Goal: Information Seeking & Learning: Learn about a topic

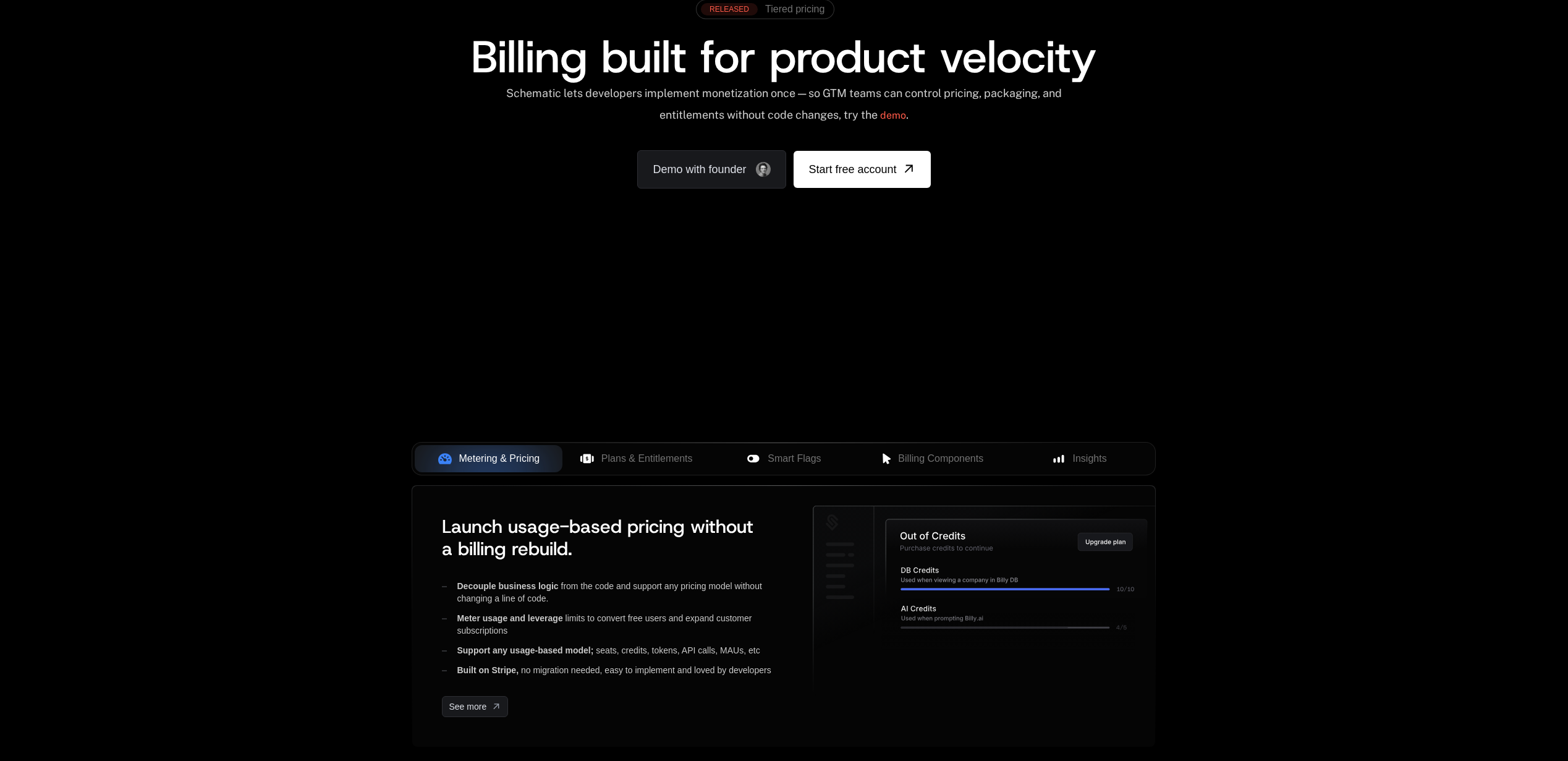
scroll to position [105, 0]
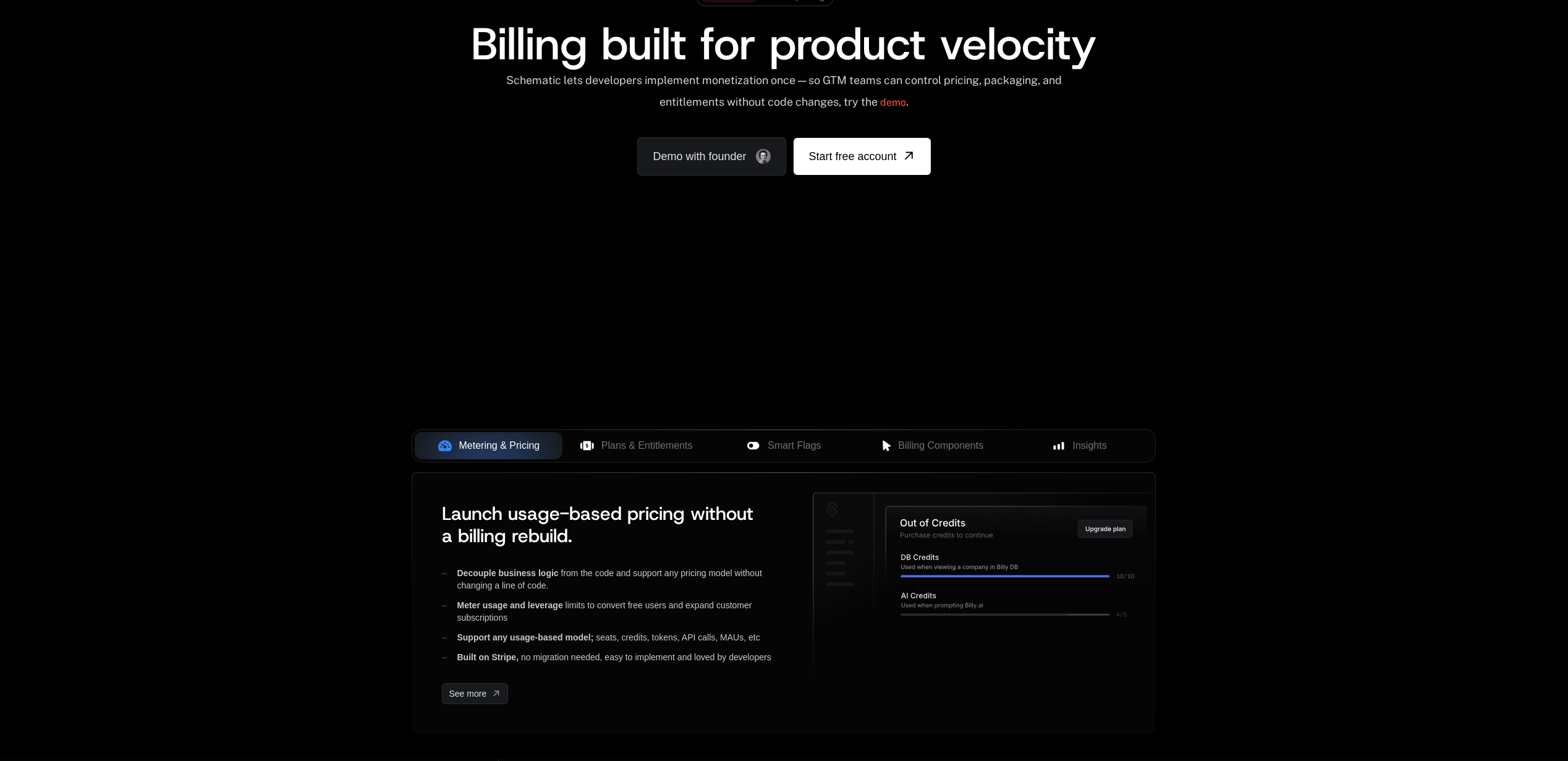
click at [820, 341] on div "Your browser does not support the video tag." at bounding box center [784, 259] width 804 height 521
click at [976, 303] on div "Your browser does not support the video tag." at bounding box center [784, 259] width 804 height 521
click at [1042, 370] on div "Your browser does not support the video tag." at bounding box center [784, 259] width 804 height 521
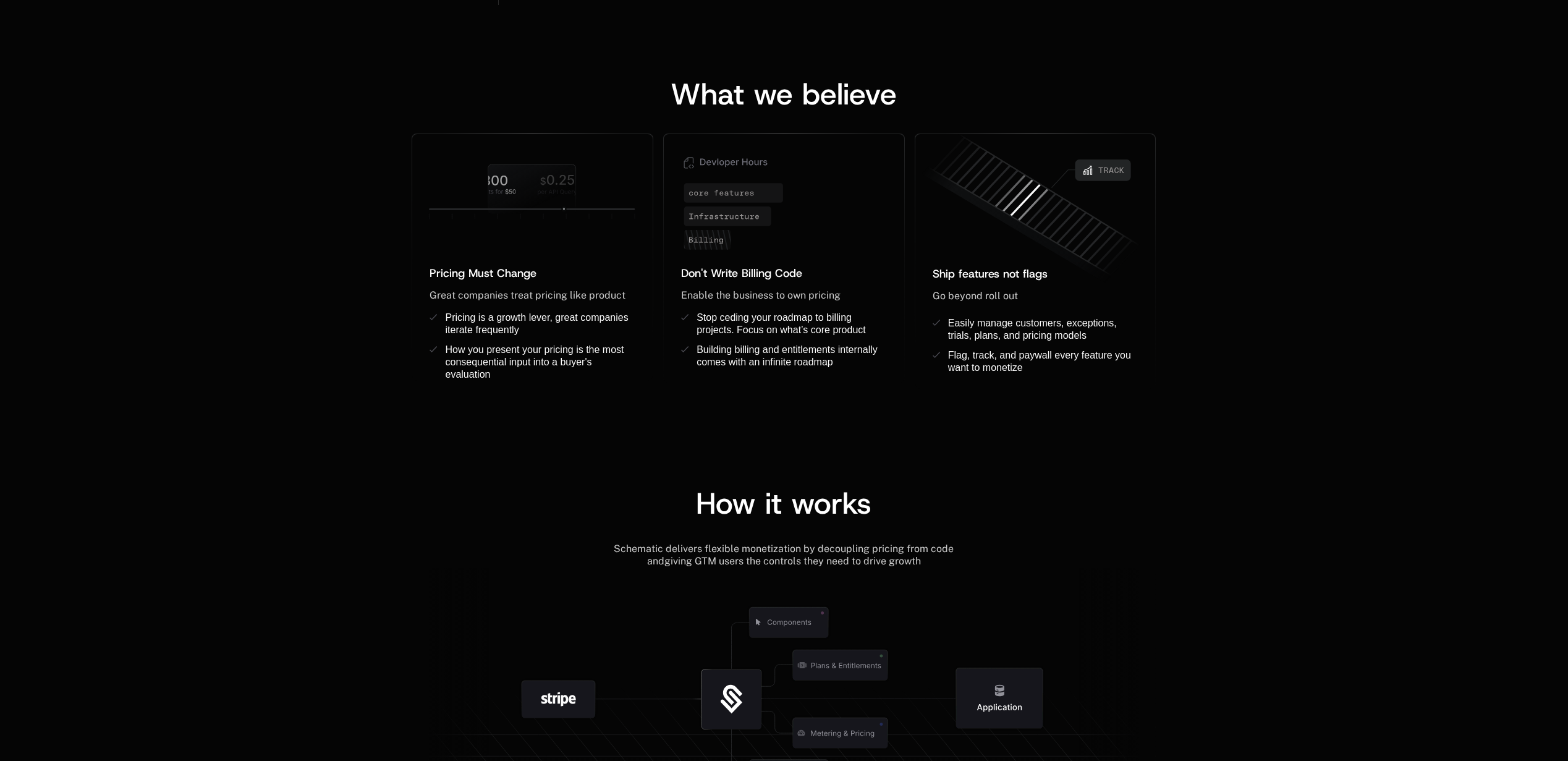
scroll to position [0, 0]
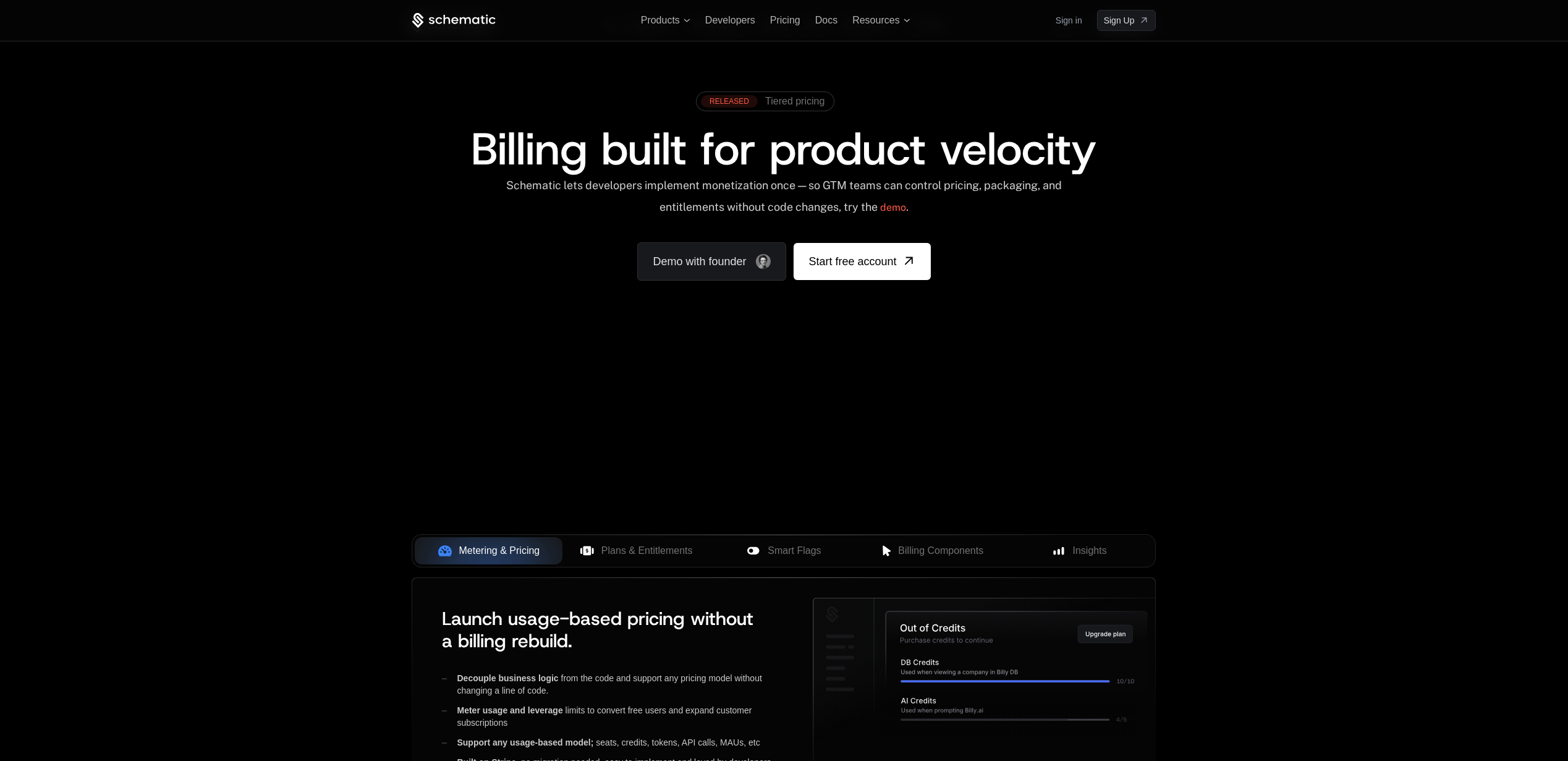
click at [325, 356] on div "AI Products Developers Pricing Docs Resources Summit Sign in Sign Up RELEASED T…" at bounding box center [784, 185] width 1568 height 370
click at [643, 552] on span "Plans & Entitlements" at bounding box center [647, 551] width 92 height 15
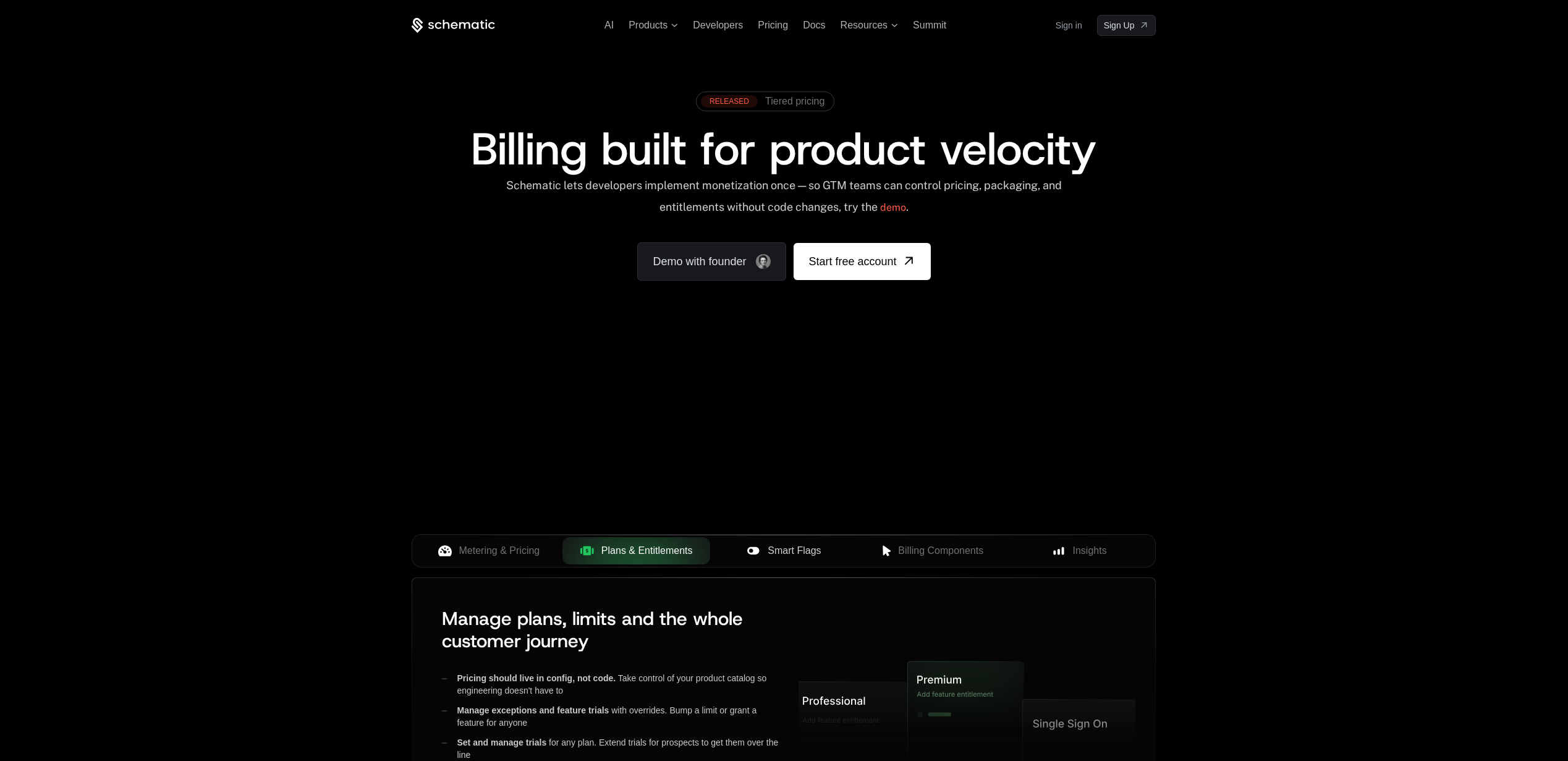
click at [787, 551] on span "Smart Flags" at bounding box center [794, 551] width 53 height 15
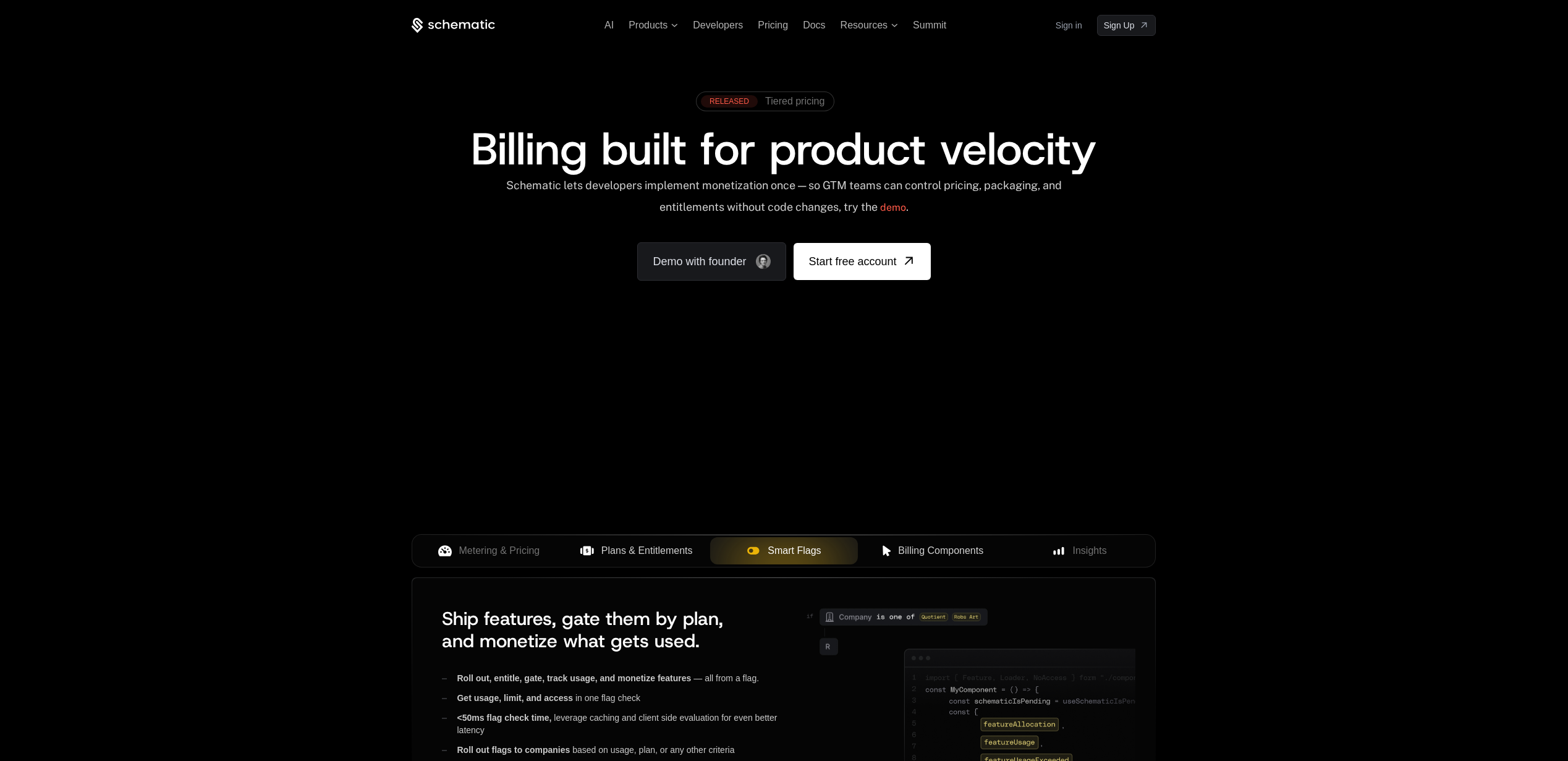
click at [905, 556] on span "Billing Components" at bounding box center [940, 551] width 85 height 15
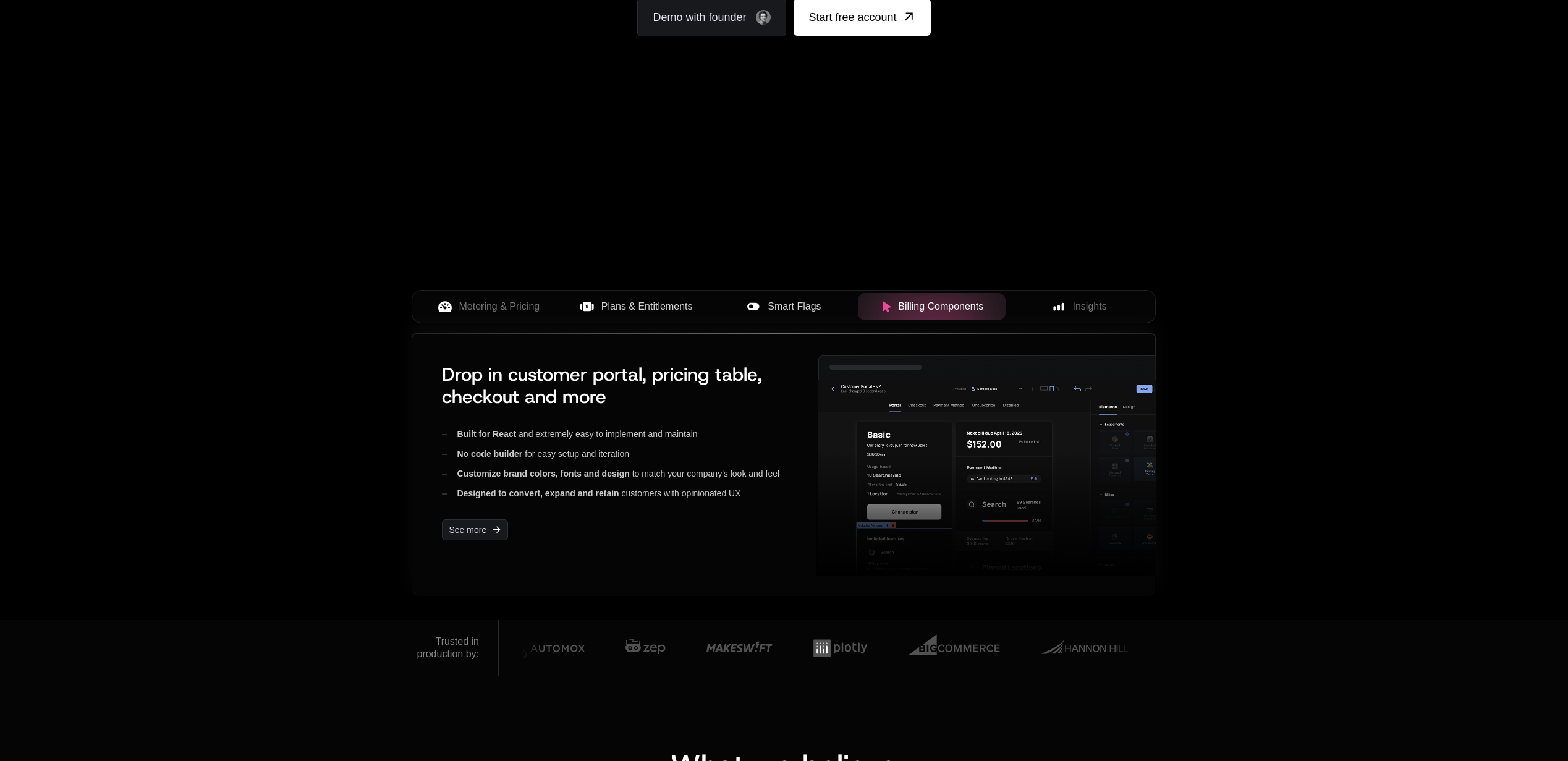
scroll to position [306, 0]
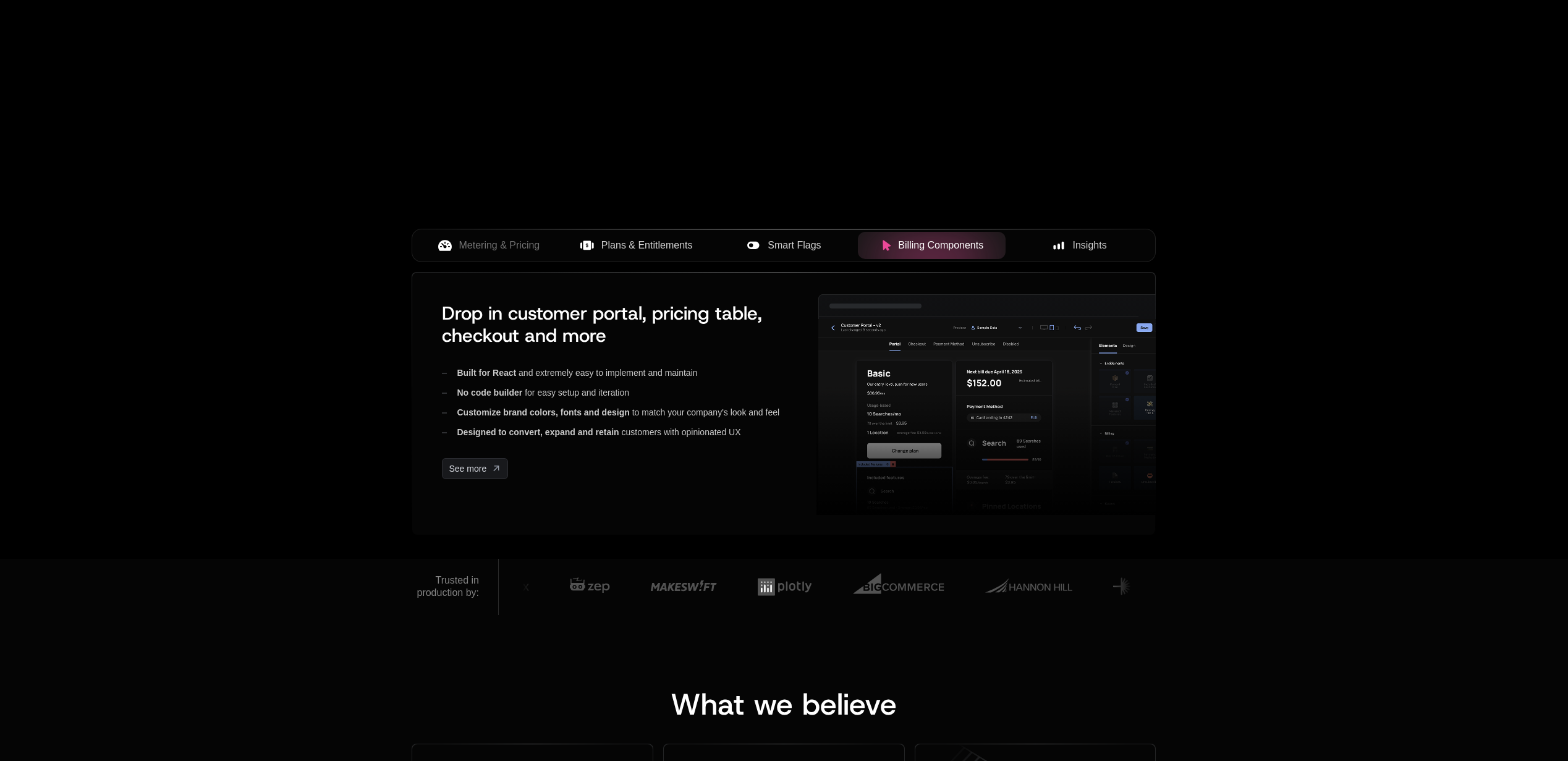
click at [1044, 251] on div "Insights" at bounding box center [1079, 246] width 128 height 15
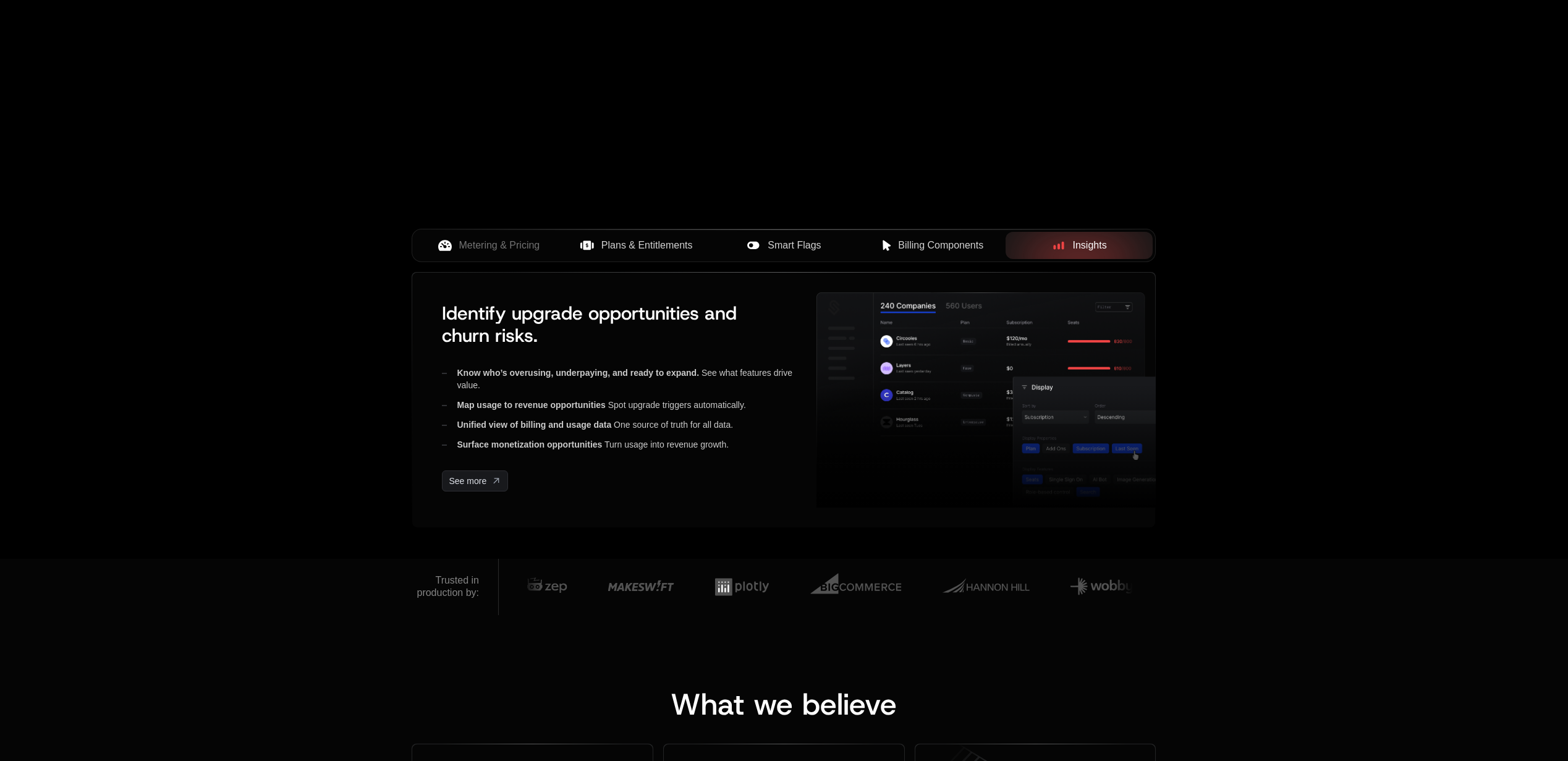
click at [830, 249] on div "Smart Flags" at bounding box center [784, 246] width 128 height 15
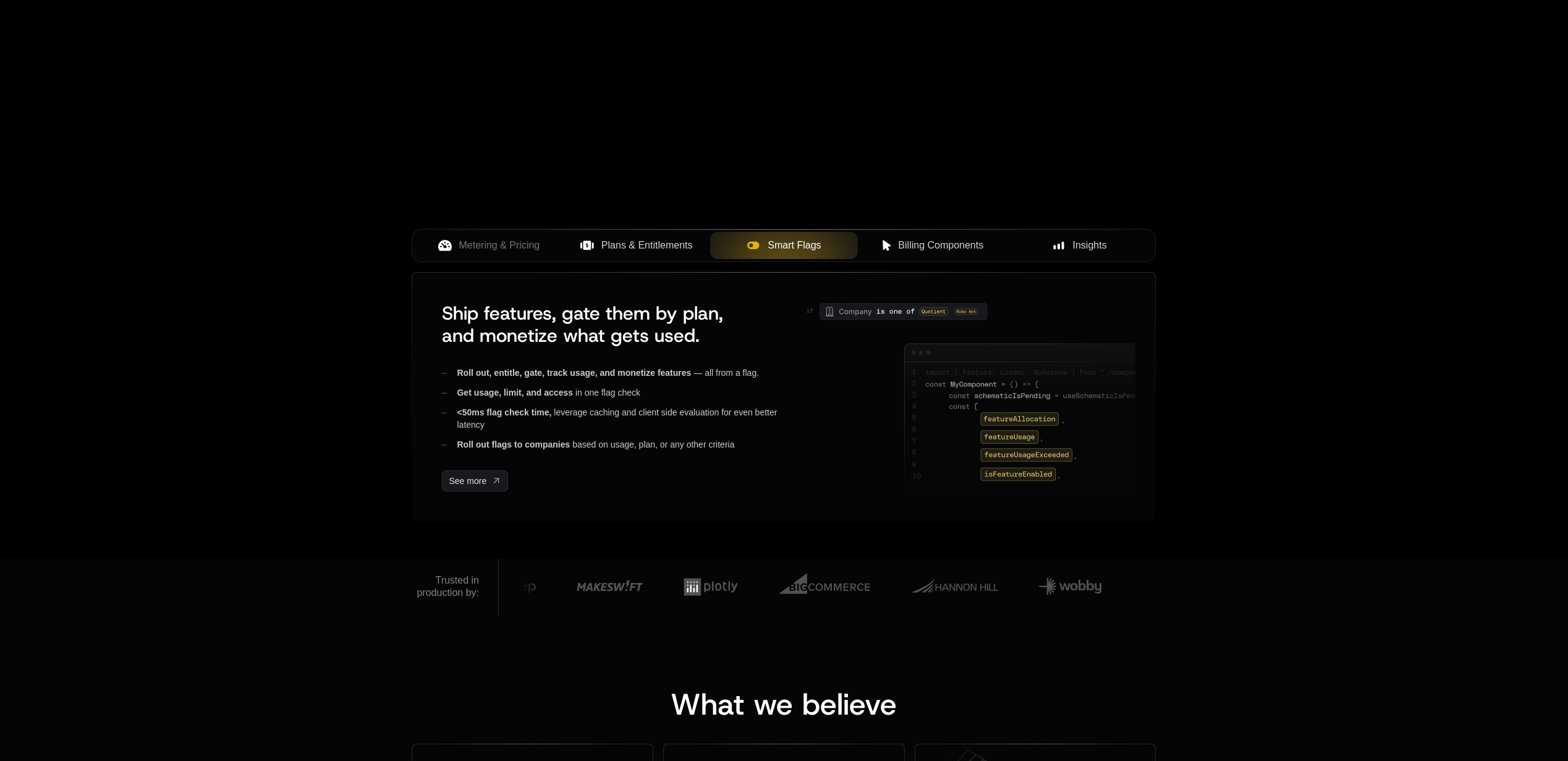
click at [656, 244] on span "Plans & Entitlements" at bounding box center [647, 246] width 92 height 15
